Goal: Transaction & Acquisition: Purchase product/service

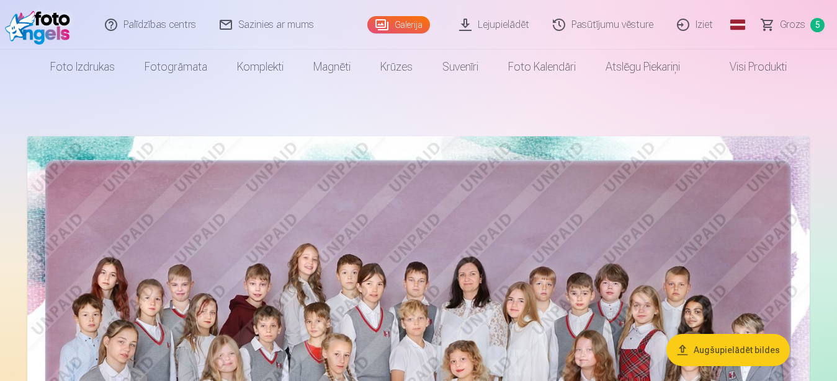
click at [757, 71] on link "Visi produkti" at bounding box center [748, 67] width 107 height 35
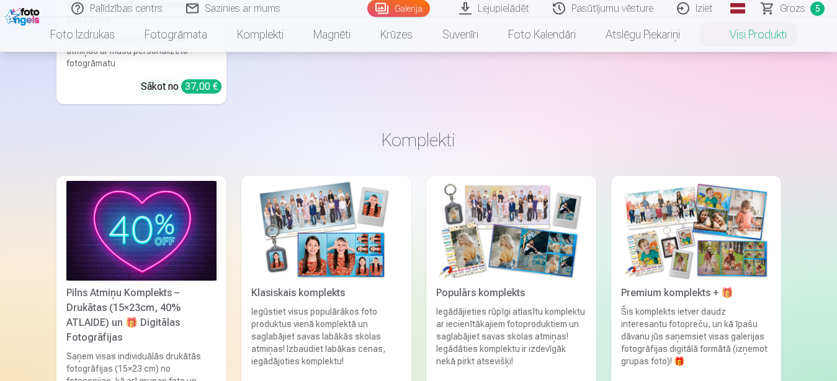
scroll to position [733, 0]
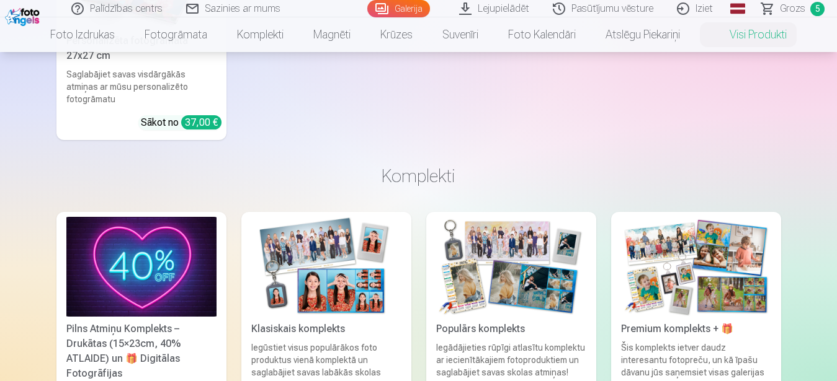
click at [817, 9] on span "5" at bounding box center [817, 9] width 14 height 14
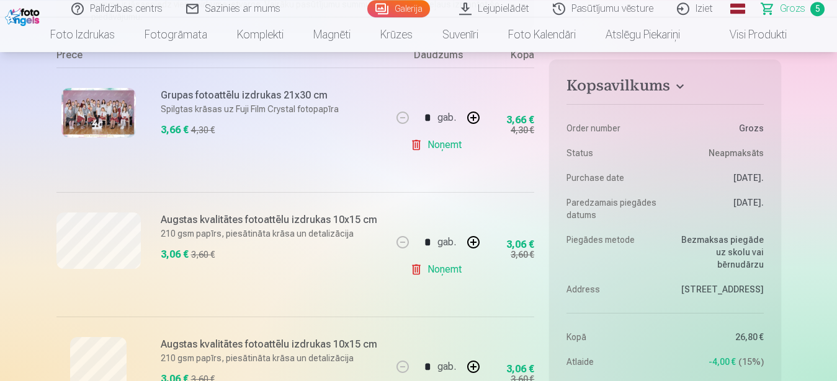
scroll to position [316, 0]
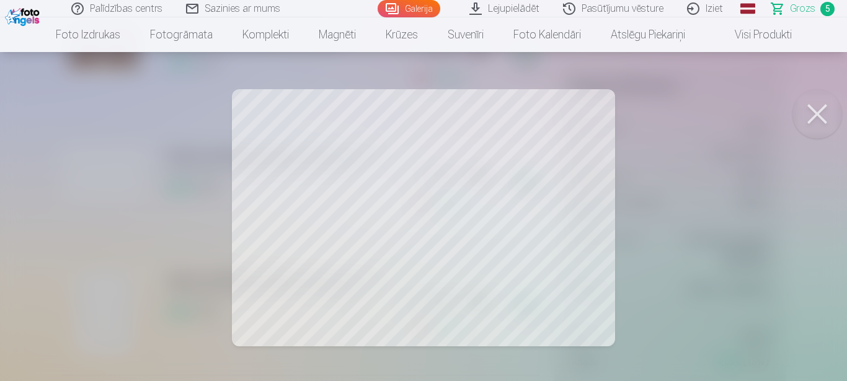
click at [819, 114] on button at bounding box center [818, 114] width 50 height 50
click at [821, 108] on button at bounding box center [818, 114] width 50 height 50
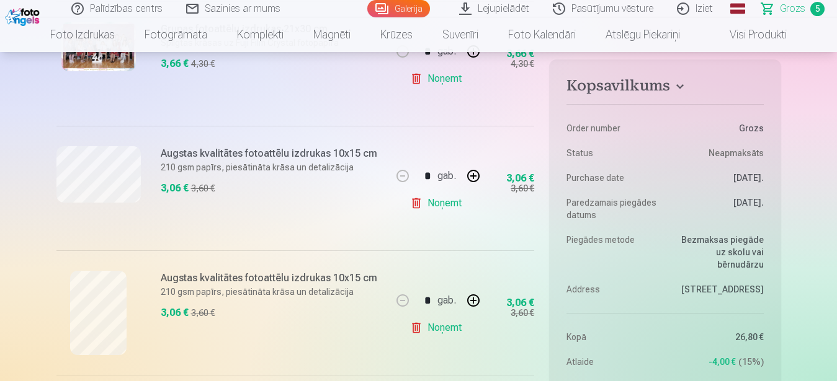
click at [444, 205] on link "Noņemt" at bounding box center [438, 203] width 56 height 25
type input "*"
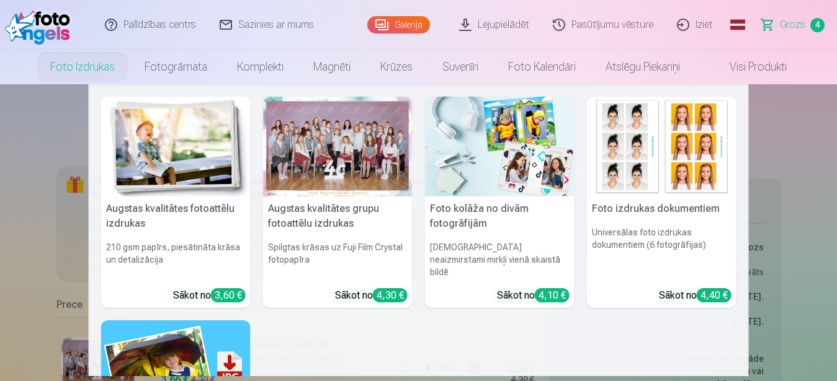
click at [195, 144] on img at bounding box center [175, 147] width 149 height 100
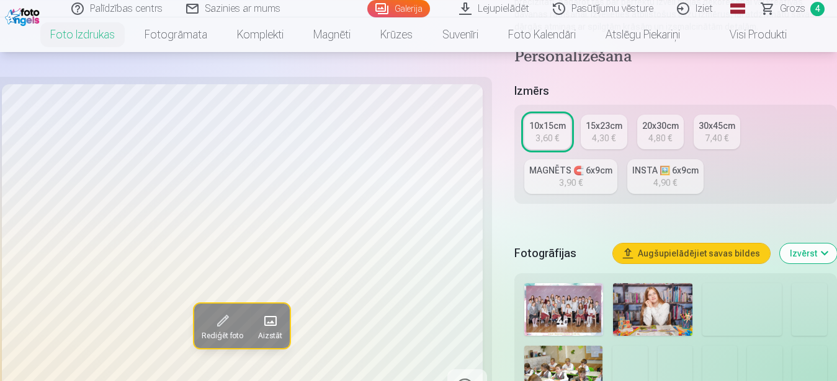
scroll to position [253, 0]
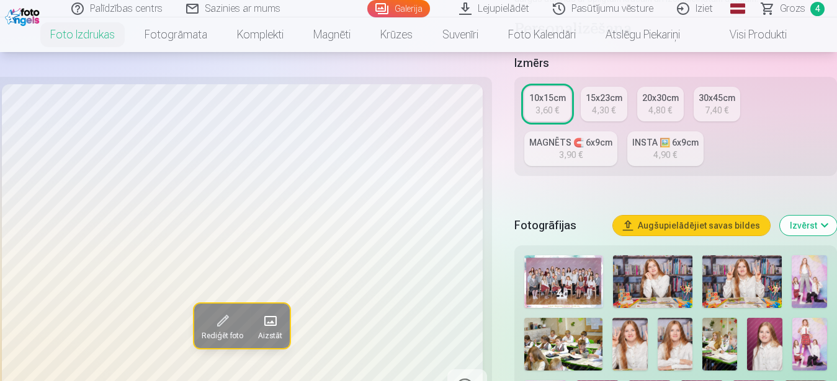
click at [603, 109] on div "4,30 €" at bounding box center [604, 110] width 24 height 12
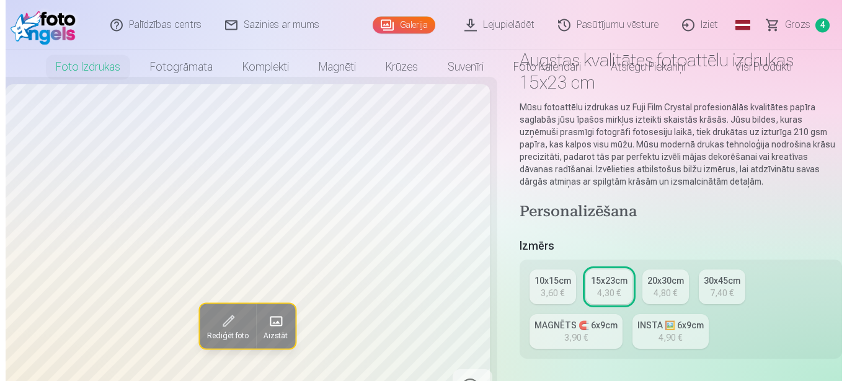
scroll to position [127, 0]
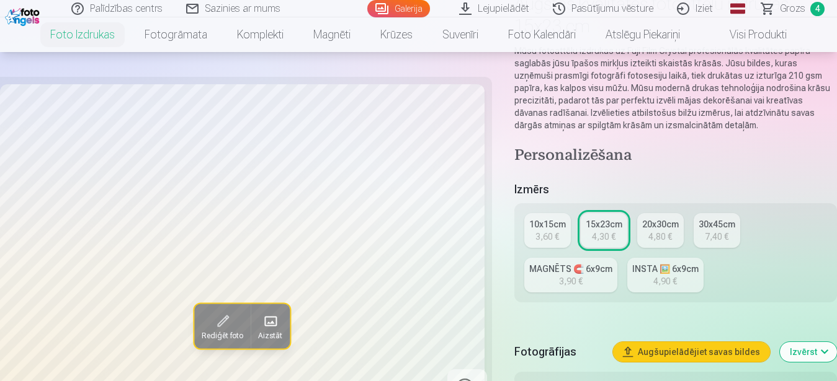
click at [227, 331] on span "Rediģēt foto" at bounding box center [223, 336] width 42 height 10
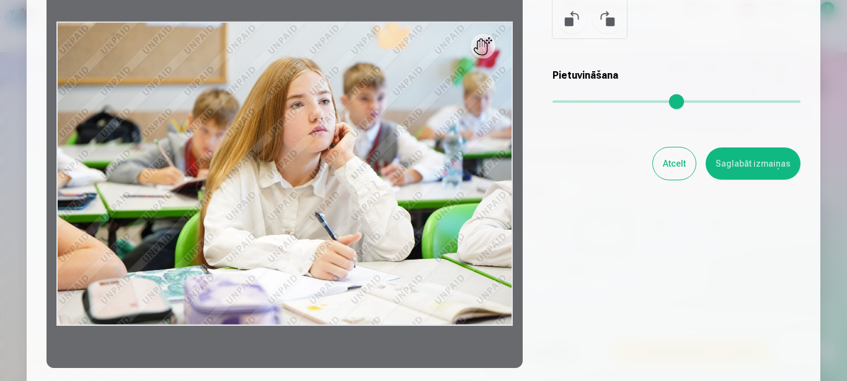
scroll to position [78, 0]
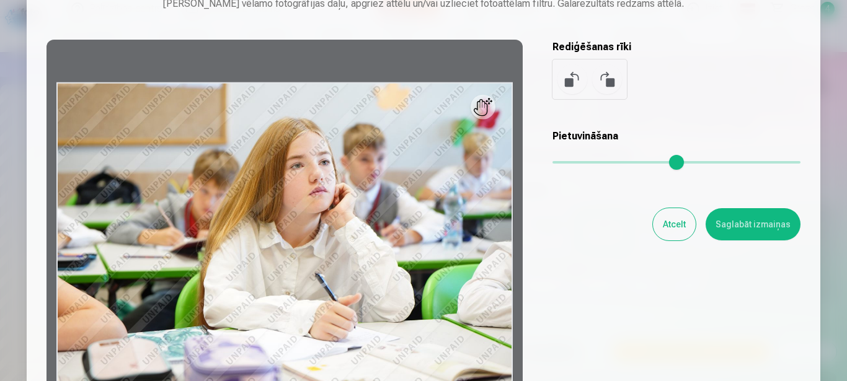
click at [312, 216] on div at bounding box center [285, 235] width 476 height 390
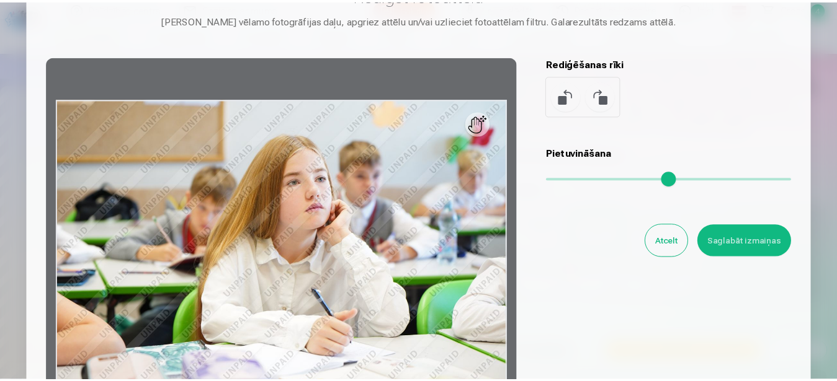
scroll to position [156, 0]
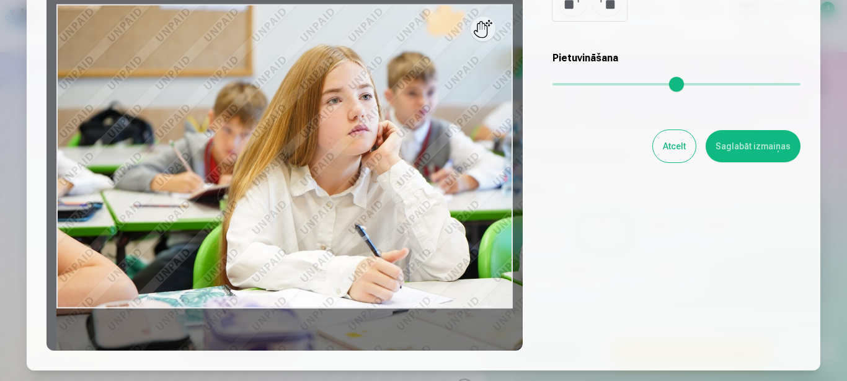
drag, startPoint x: 554, startPoint y: 82, endPoint x: 587, endPoint y: 82, distance: 33.5
click at [587, 83] on input "range" at bounding box center [677, 84] width 248 height 2
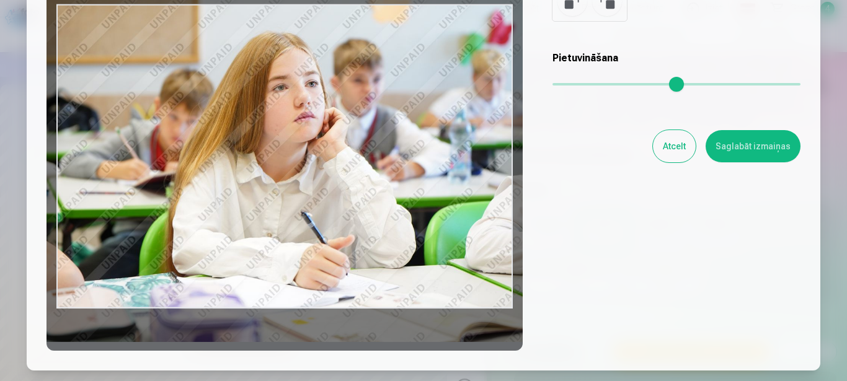
drag, startPoint x: 390, startPoint y: 166, endPoint x: 661, endPoint y: 140, distance: 272.9
click at [367, 158] on div at bounding box center [285, 157] width 476 height 390
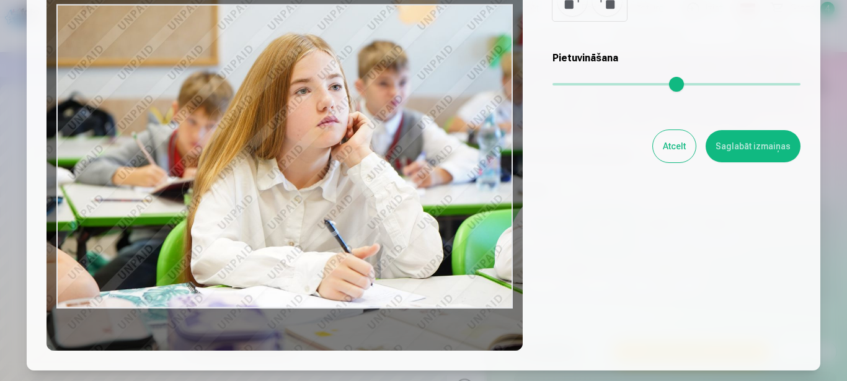
drag, startPoint x: 590, startPoint y: 81, endPoint x: 598, endPoint y: 81, distance: 8.1
type input "****"
click at [598, 83] on input "range" at bounding box center [677, 84] width 248 height 2
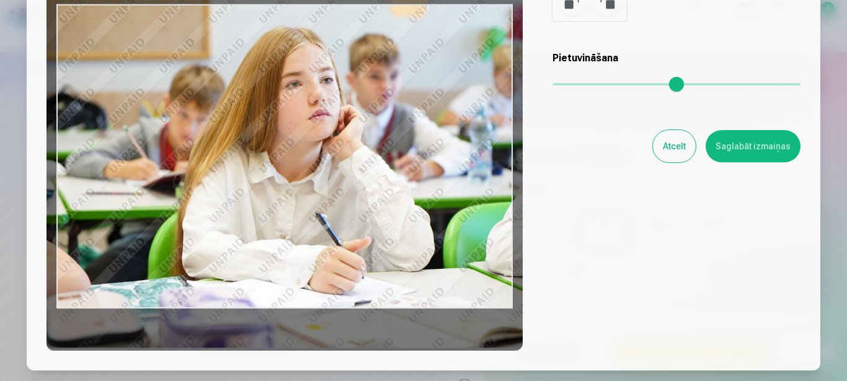
drag, startPoint x: 337, startPoint y: 169, endPoint x: 329, endPoint y: 163, distance: 11.0
click at [329, 163] on div at bounding box center [285, 157] width 476 height 390
click at [753, 149] on button "Saglabāt izmaiņas" at bounding box center [753, 146] width 95 height 32
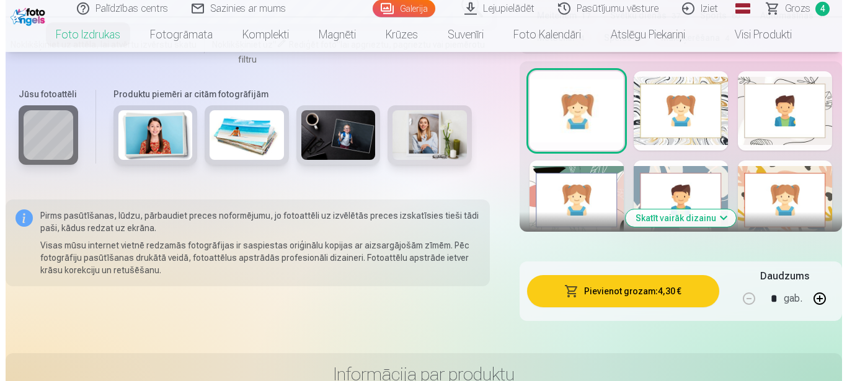
scroll to position [823, 0]
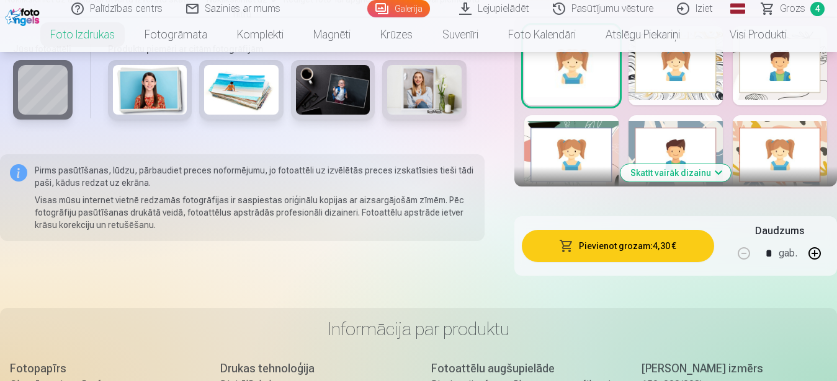
click at [649, 248] on button "Pievienot grozam : 4,30 €" at bounding box center [618, 246] width 193 height 32
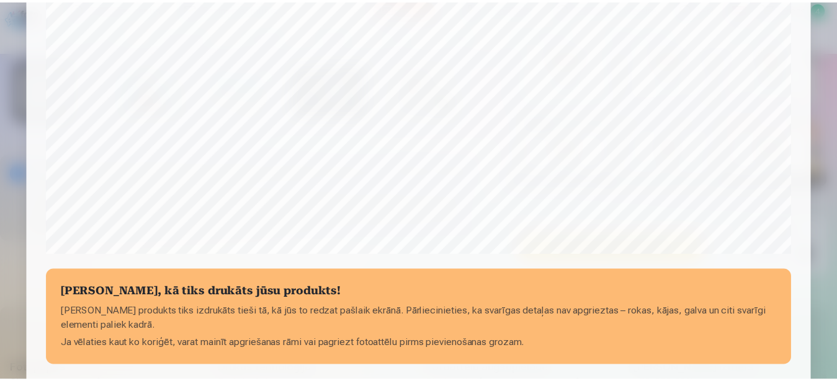
scroll to position [512, 0]
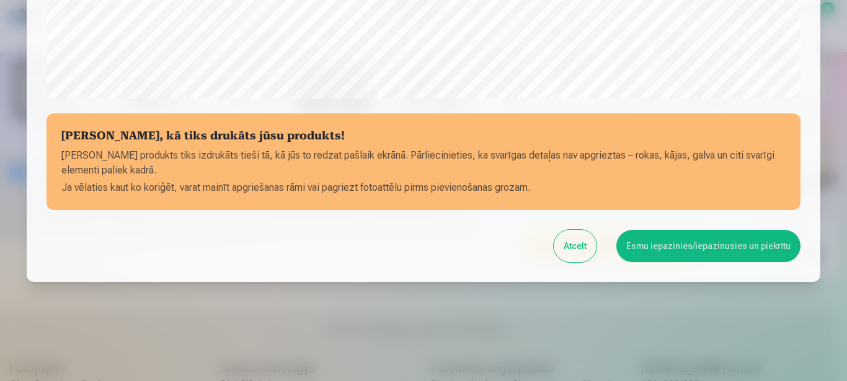
click at [699, 251] on button "Esmu iepazinies/iepazinusies un piekrītu" at bounding box center [709, 246] width 184 height 32
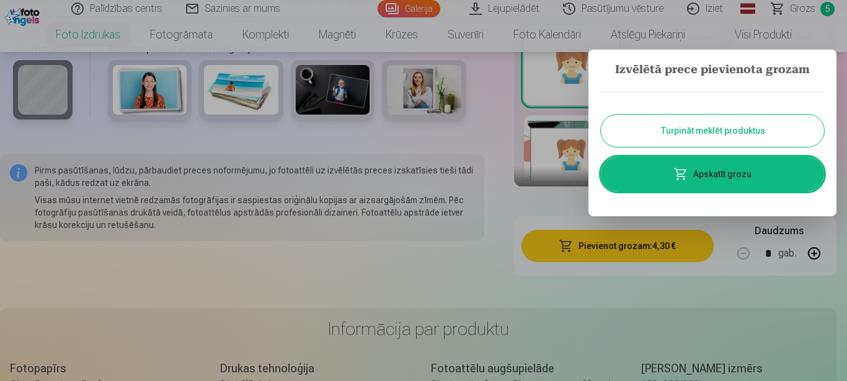
click at [723, 174] on link "Apskatīt grozu" at bounding box center [712, 174] width 223 height 35
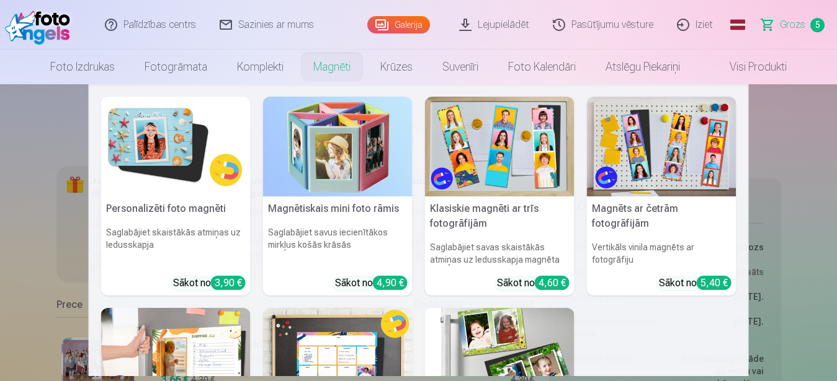
click at [329, 73] on link "Magnēti" at bounding box center [331, 67] width 67 height 35
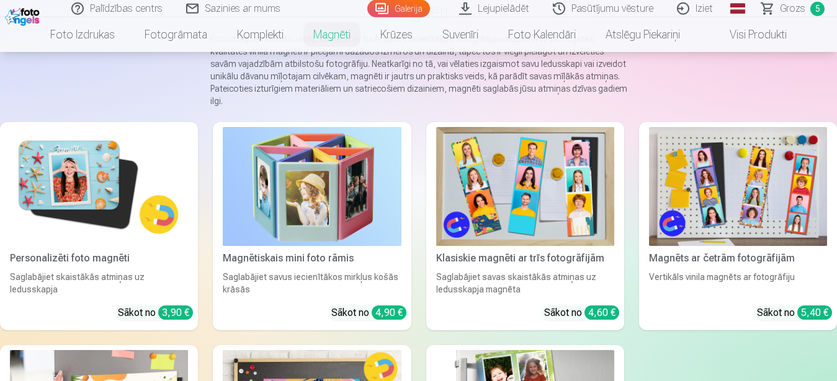
scroll to position [127, 0]
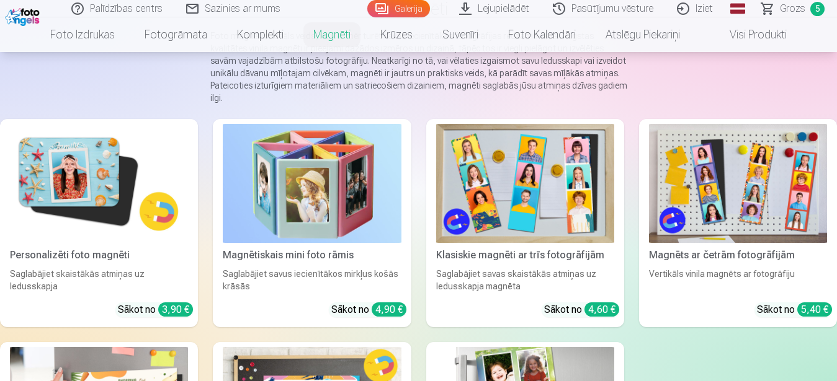
click at [103, 187] on img at bounding box center [99, 183] width 178 height 119
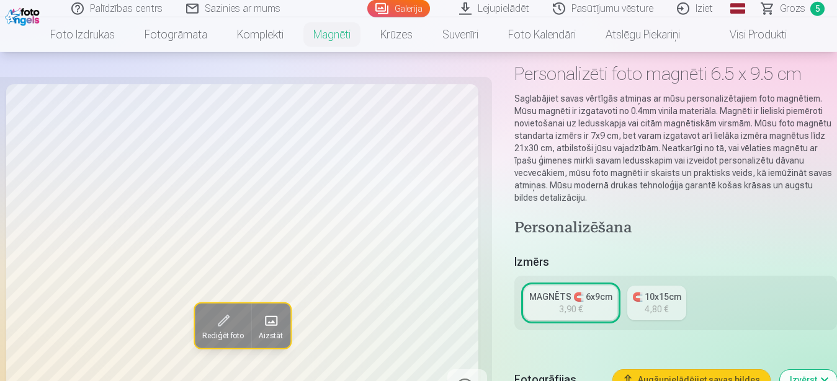
scroll to position [127, 0]
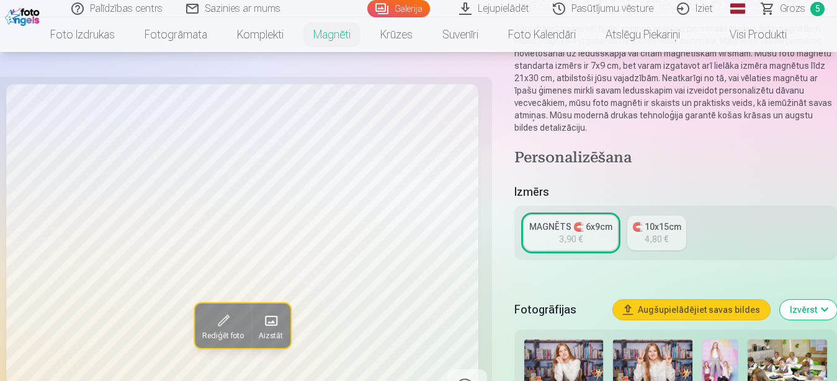
click at [658, 221] on div "🧲 10x15cm" at bounding box center [656, 227] width 49 height 12
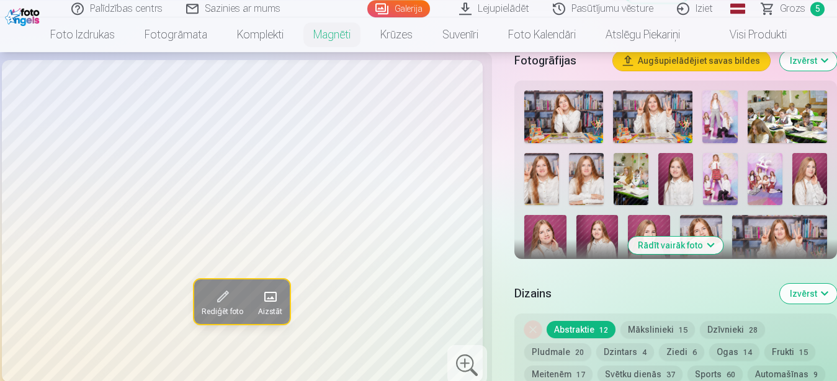
scroll to position [380, 0]
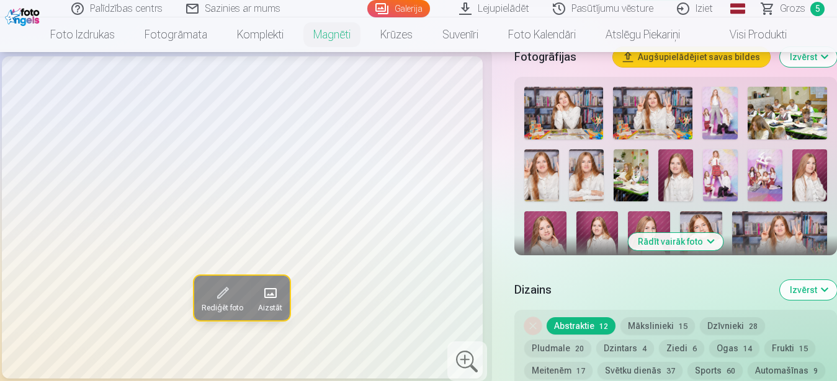
click at [720, 102] on img at bounding box center [719, 113] width 35 height 53
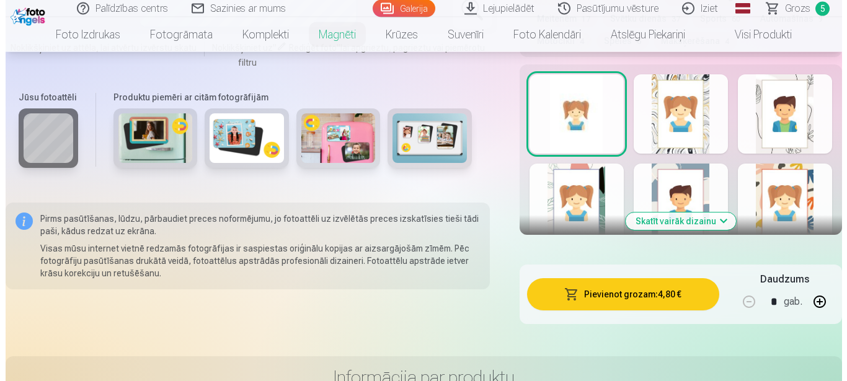
scroll to position [759, 0]
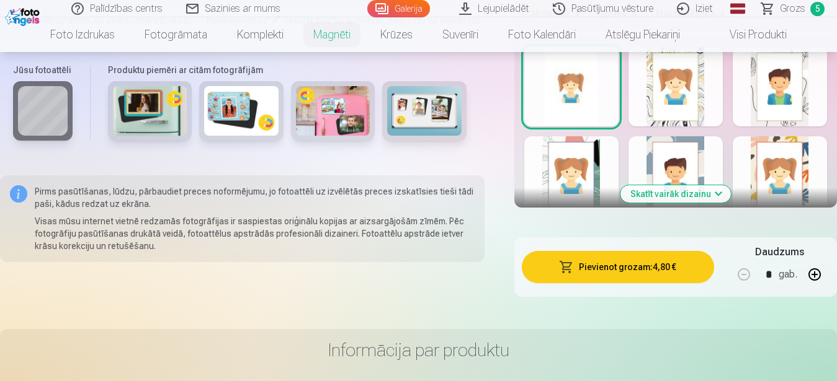
click at [640, 261] on button "Pievienot grozam : 4,80 €" at bounding box center [618, 267] width 193 height 32
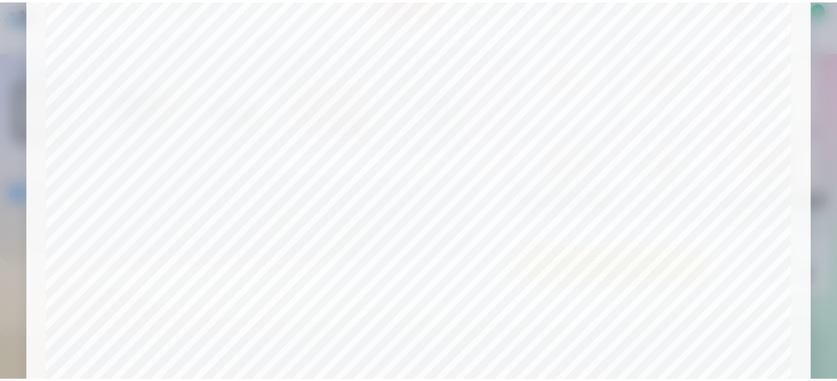
scroll to position [434, 0]
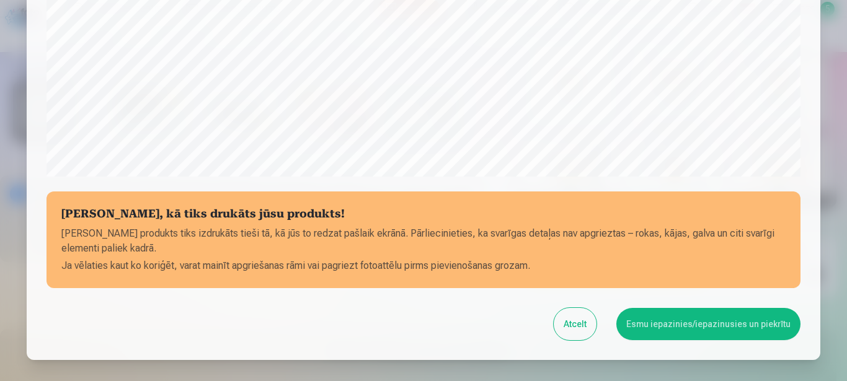
click at [666, 327] on button "Esmu iepazinies/iepazinusies un piekrītu" at bounding box center [709, 324] width 184 height 32
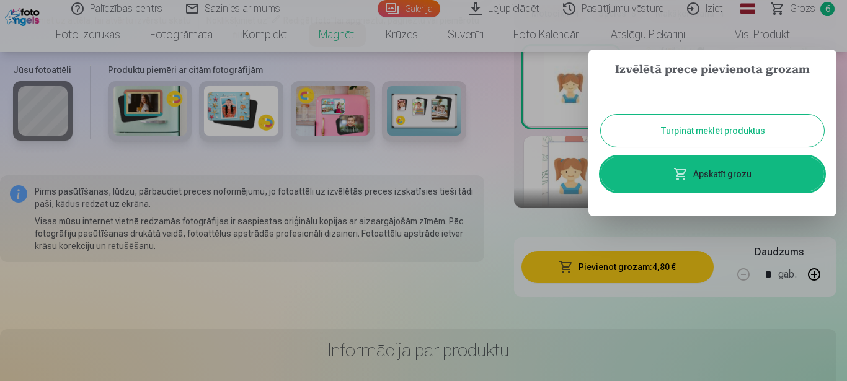
click at [765, 132] on button "Turpināt meklēt produktus" at bounding box center [712, 131] width 223 height 32
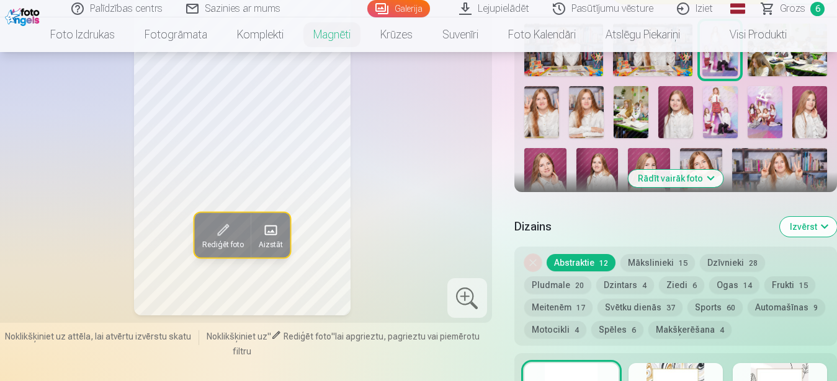
scroll to position [63, 0]
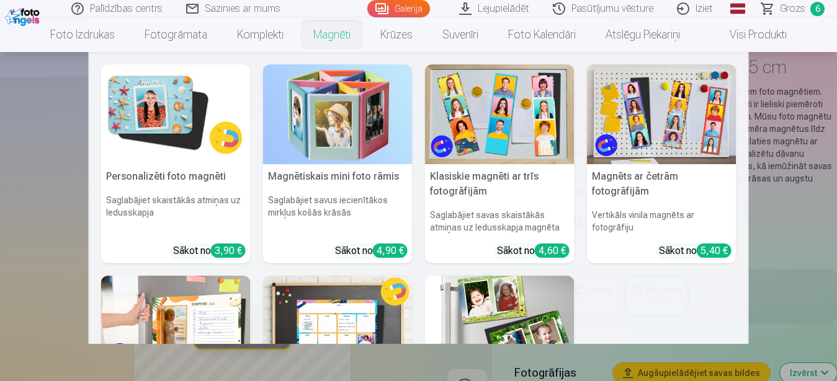
click at [329, 38] on link "Magnēti" at bounding box center [331, 34] width 67 height 35
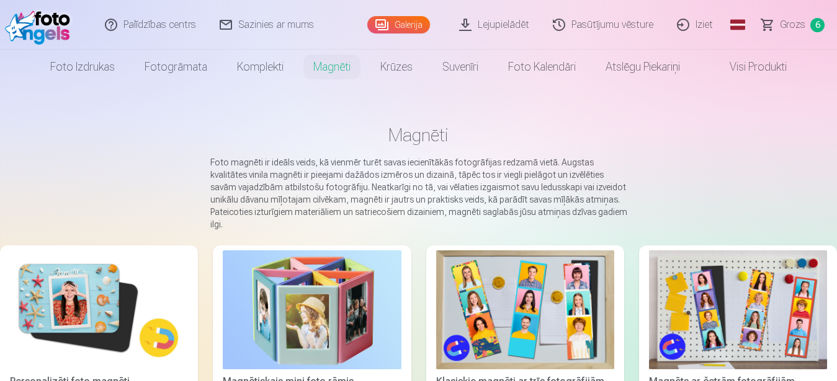
click at [92, 288] on img at bounding box center [99, 310] width 178 height 119
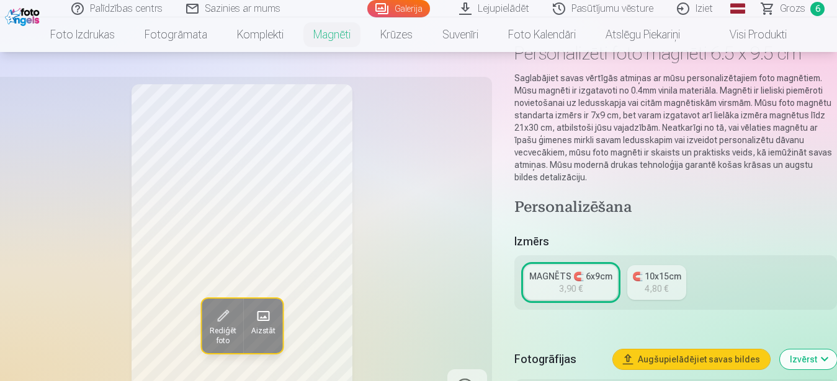
scroll to position [127, 0]
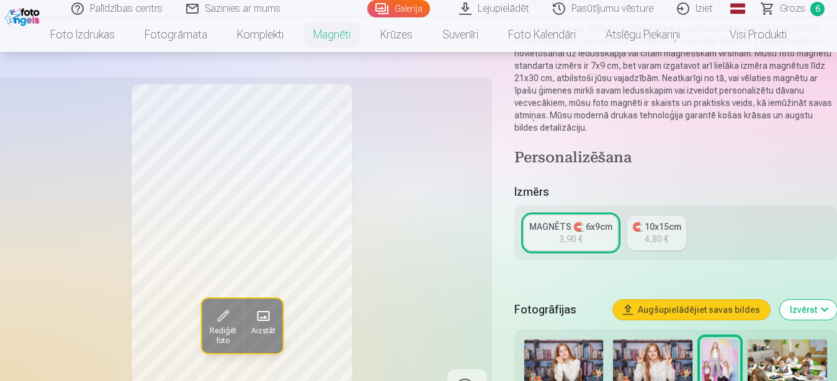
click at [657, 233] on div "4,80 €" at bounding box center [656, 239] width 24 height 12
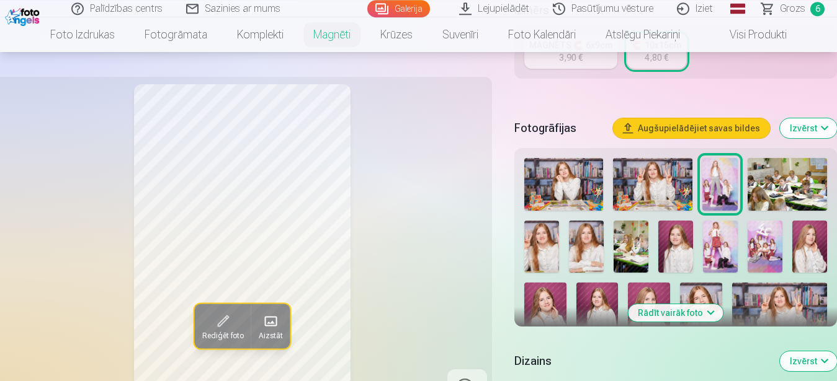
scroll to position [380, 0]
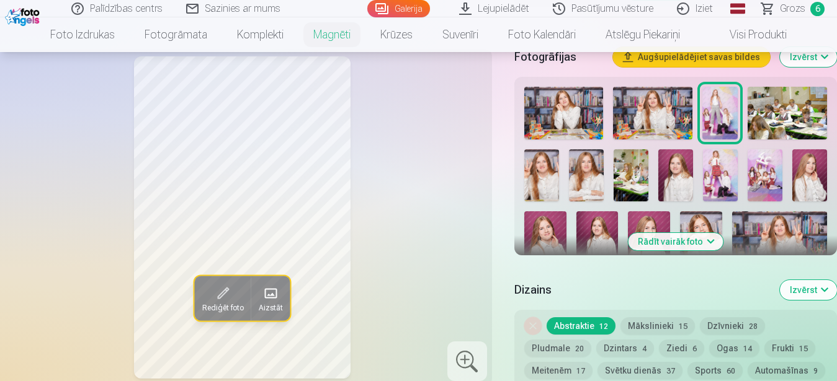
click at [765, 165] on img at bounding box center [764, 175] width 35 height 52
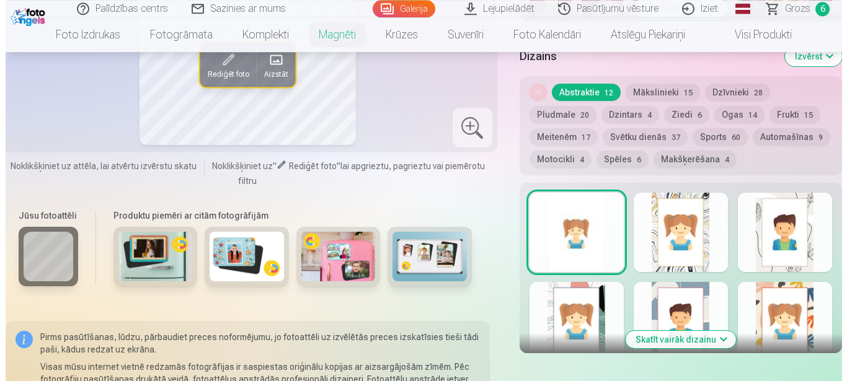
scroll to position [696, 0]
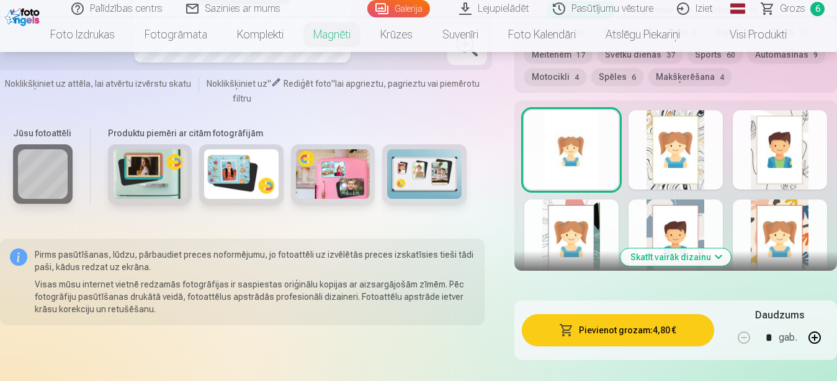
click at [597, 319] on button "Pievienot grozam : 4,80 €" at bounding box center [618, 330] width 193 height 32
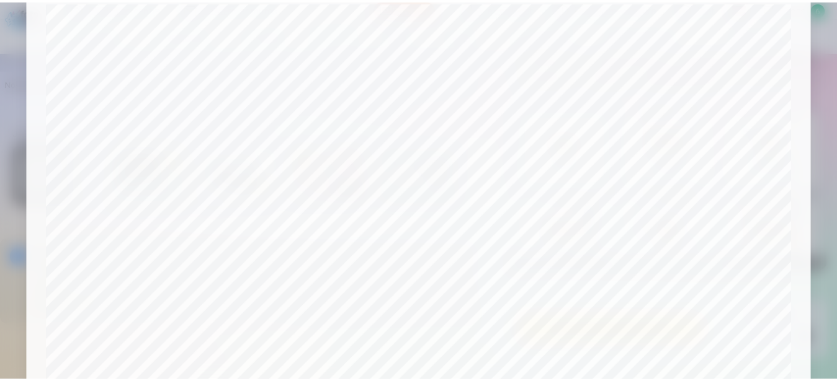
scroll to position [512, 0]
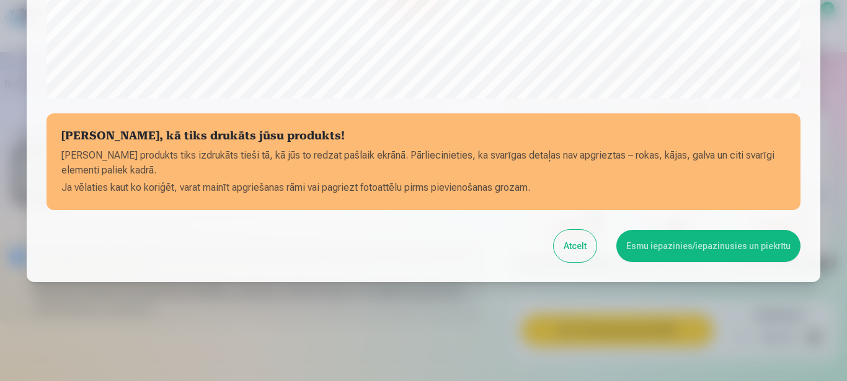
click at [695, 247] on button "Esmu iepazinies/iepazinusies un piekrītu" at bounding box center [709, 246] width 184 height 32
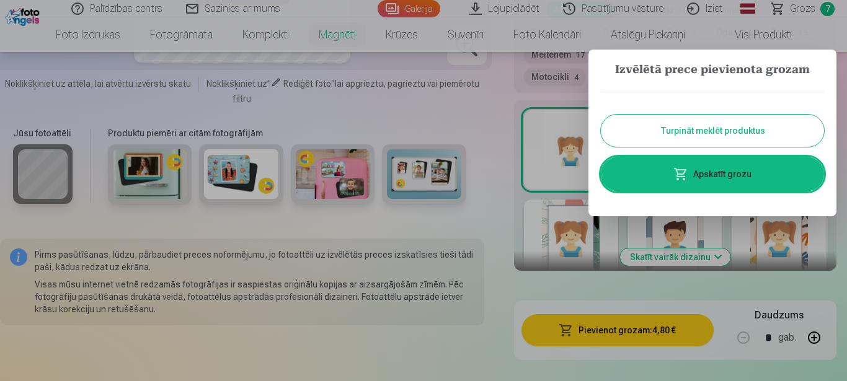
click at [733, 171] on link "Apskatīt grozu" at bounding box center [712, 174] width 223 height 35
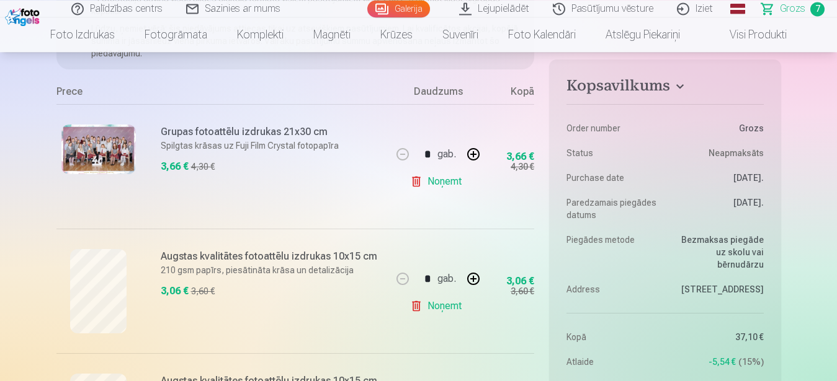
scroll to position [253, 0]
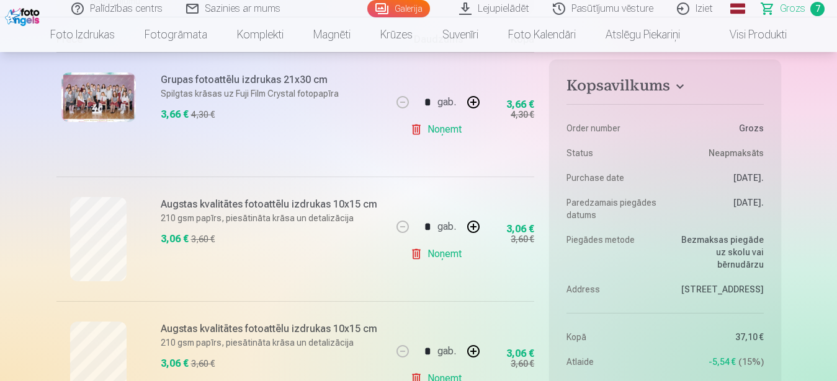
click at [432, 252] on link "Noņemt" at bounding box center [438, 254] width 56 height 25
type input "*"
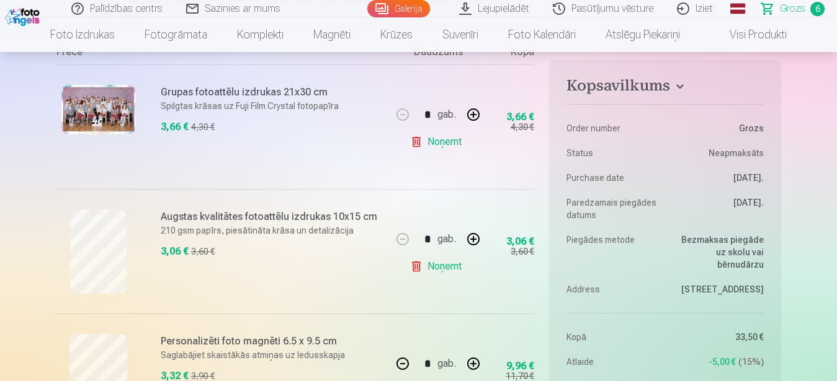
click at [440, 264] on link "Noņemt" at bounding box center [438, 266] width 56 height 25
type input "*"
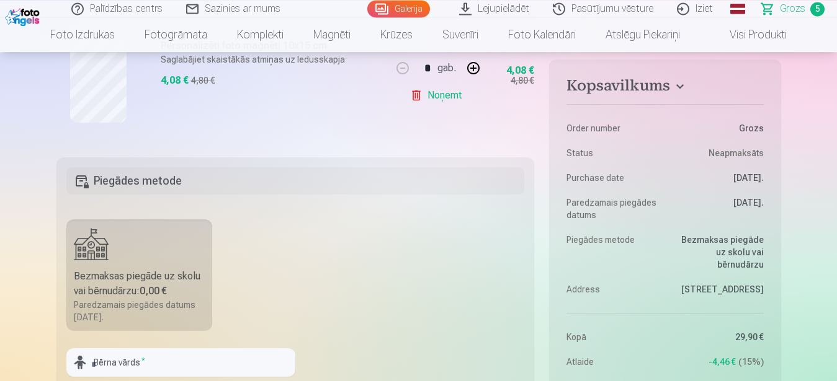
scroll to position [886, 0]
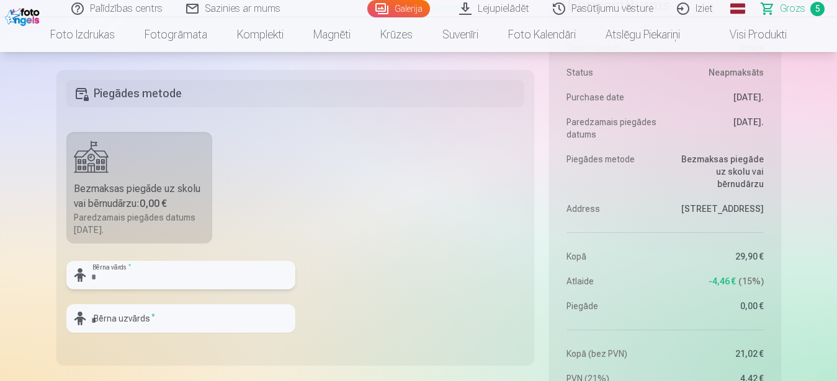
click at [161, 278] on input "text" at bounding box center [180, 275] width 229 height 29
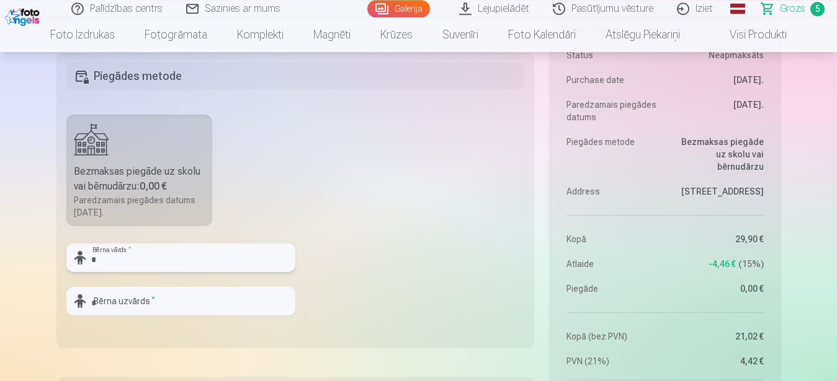
scroll to position [905, 0]
type input "*****"
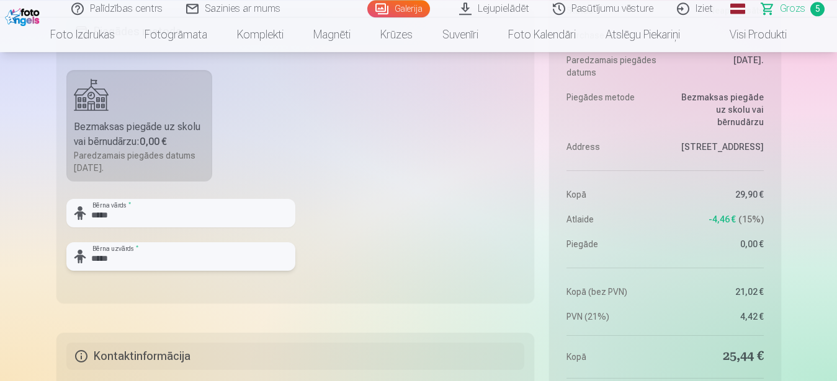
scroll to position [948, 0]
type input "*******"
click at [359, 234] on fieldset "Piegādes metode Bezmaksas piegāde uz skolu vai bērnudārzu : 0,00 € Paredzamais …" at bounding box center [295, 154] width 478 height 295
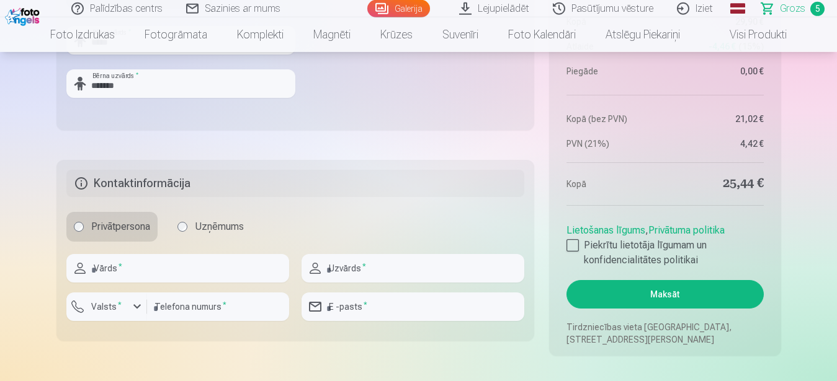
scroll to position [1138, 0]
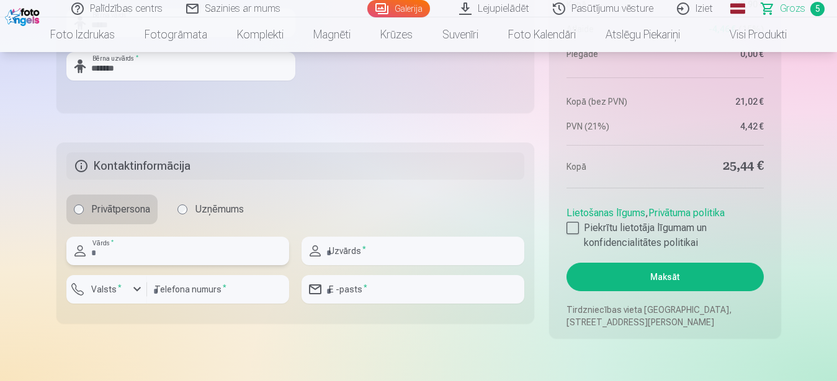
click at [157, 251] on input "text" at bounding box center [177, 251] width 223 height 29
type input "*******"
click at [364, 249] on input "text" at bounding box center [412, 251] width 223 height 29
type input "*******"
click at [114, 288] on label "Valsts *" at bounding box center [106, 289] width 40 height 12
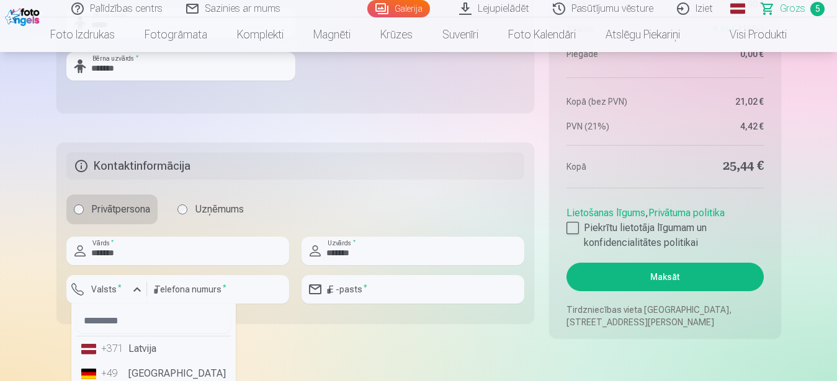
click at [114, 351] on div "+371" at bounding box center [113, 349] width 25 height 15
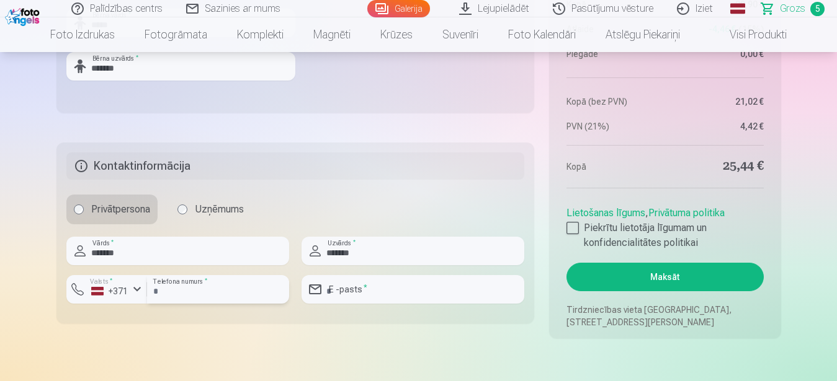
click at [179, 290] on input "number" at bounding box center [218, 289] width 142 height 29
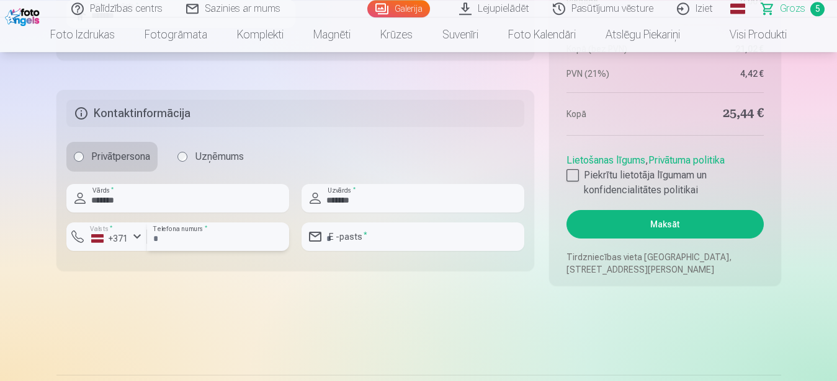
scroll to position [1192, 0]
type input "********"
click at [355, 239] on input "email" at bounding box center [412, 236] width 223 height 29
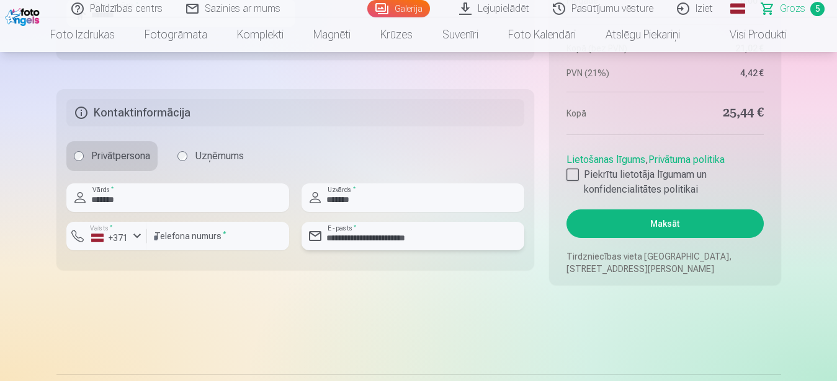
type input "**********"
click at [567, 173] on div at bounding box center [572, 175] width 12 height 12
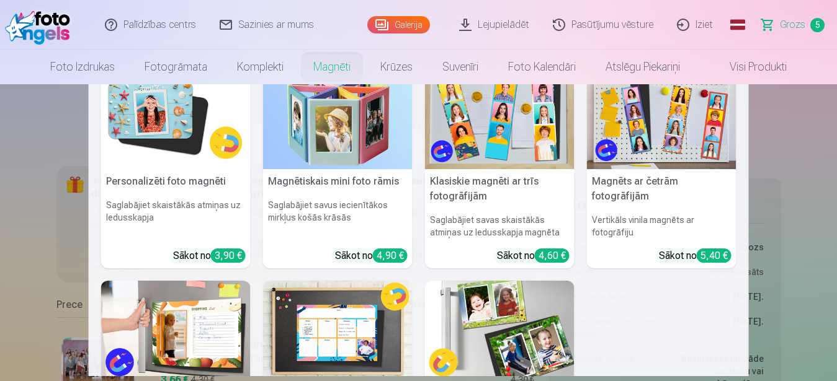
scroll to position [0, 0]
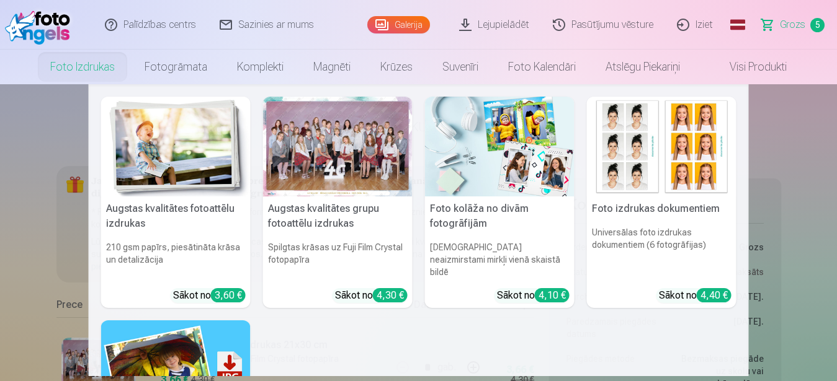
click at [98, 71] on link "Foto izdrukas" at bounding box center [82, 67] width 94 height 35
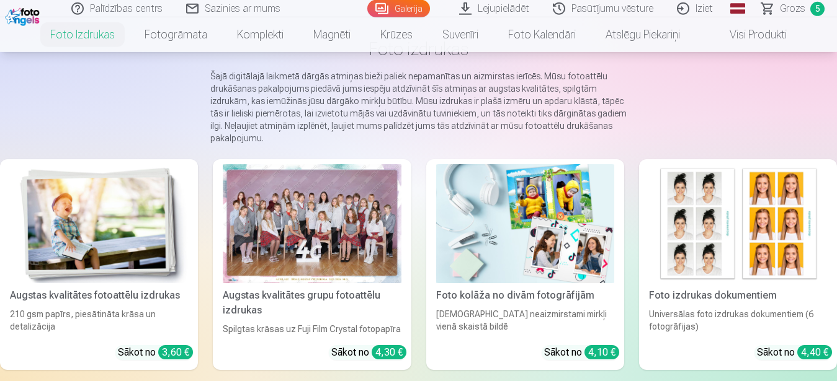
scroll to position [63, 0]
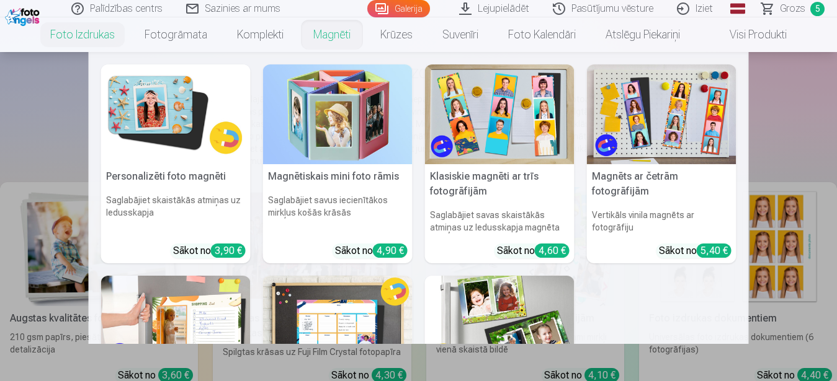
click at [337, 37] on link "Magnēti" at bounding box center [331, 34] width 67 height 35
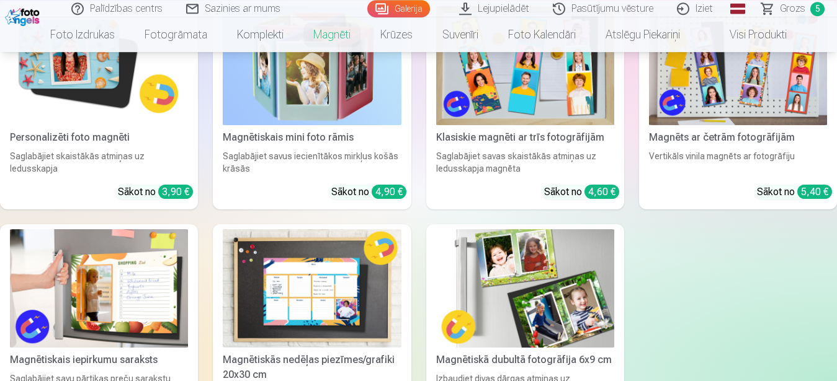
scroll to position [316, 0]
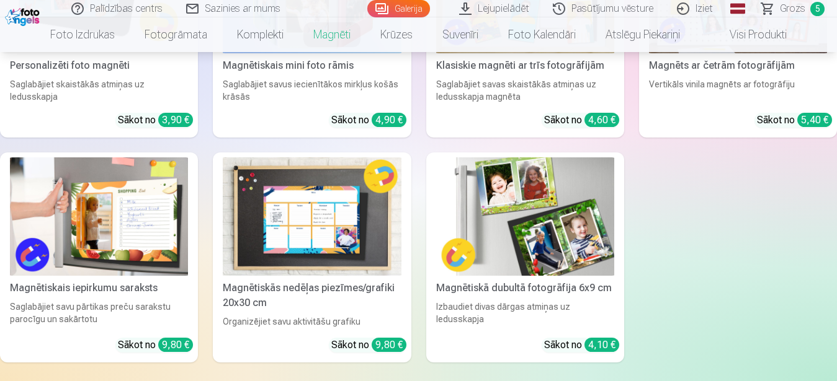
click at [579, 215] on img at bounding box center [525, 217] width 178 height 119
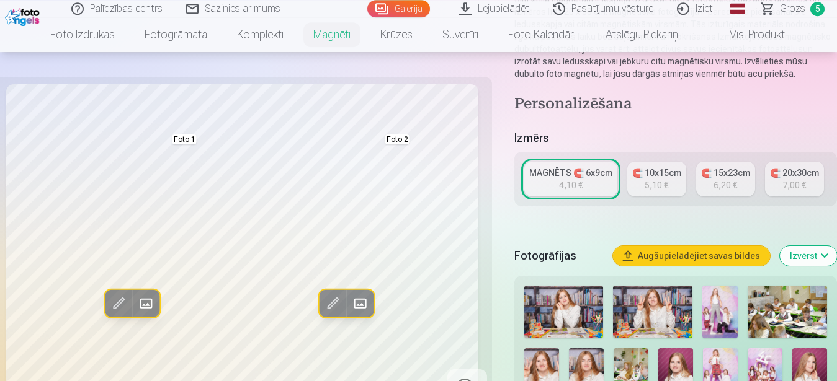
scroll to position [127, 0]
